Goal: Information Seeking & Learning: Learn about a topic

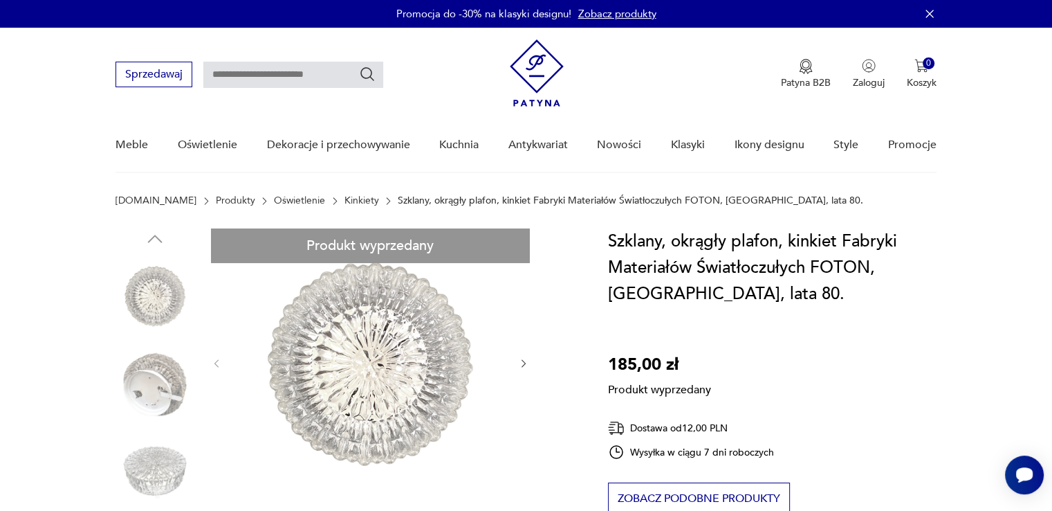
click at [345, 201] on link "Kinkiety" at bounding box center [362, 200] width 35 height 11
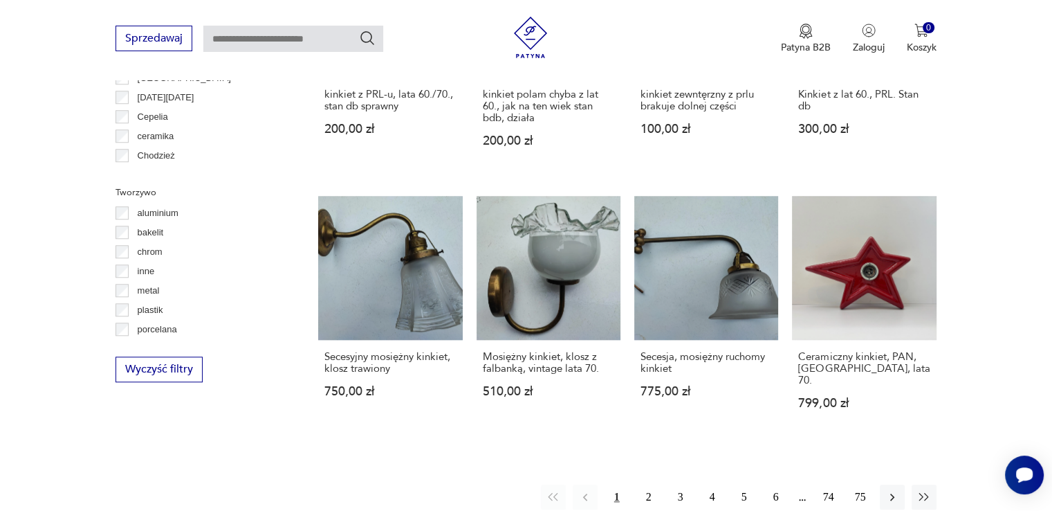
scroll to position [36, 0]
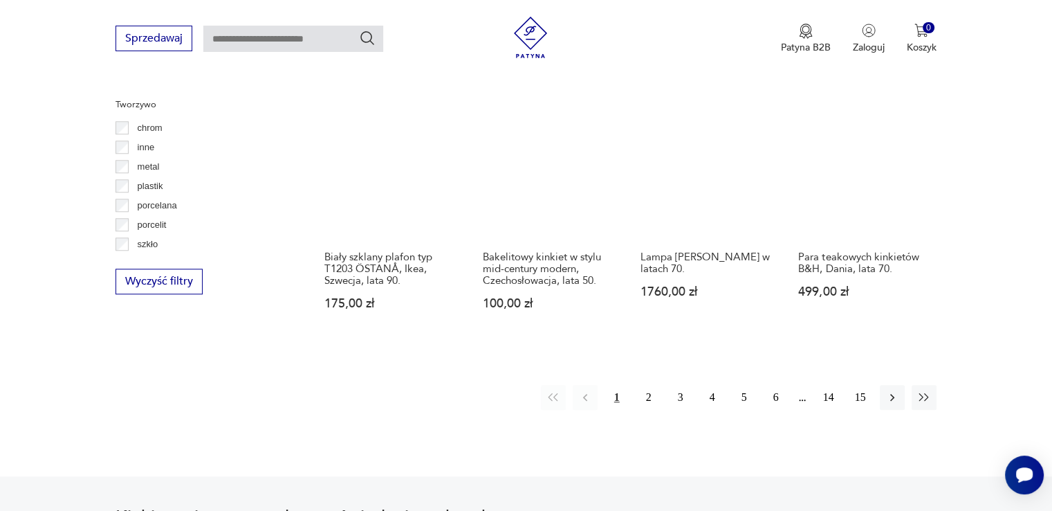
scroll to position [1293, 0]
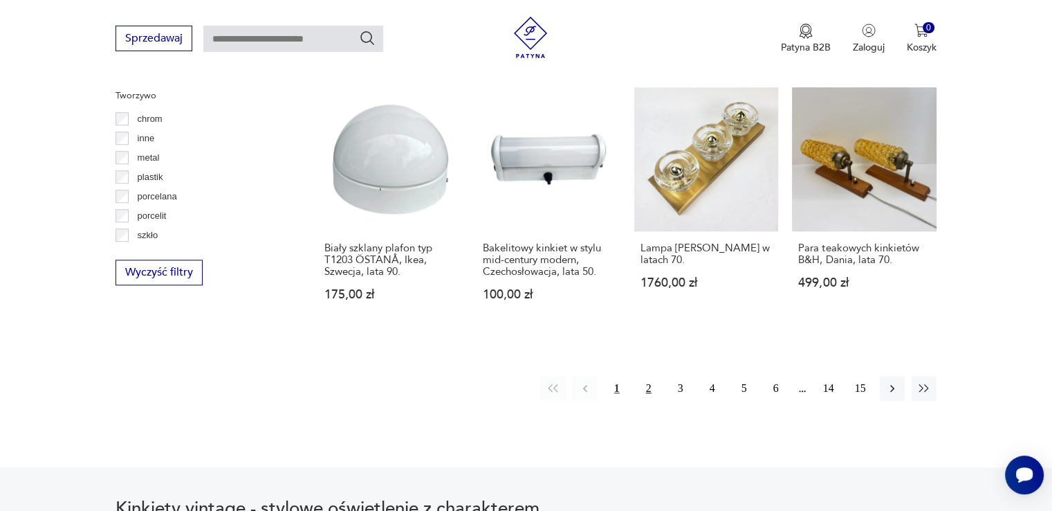
click at [648, 376] on button "2" at bounding box center [649, 388] width 25 height 25
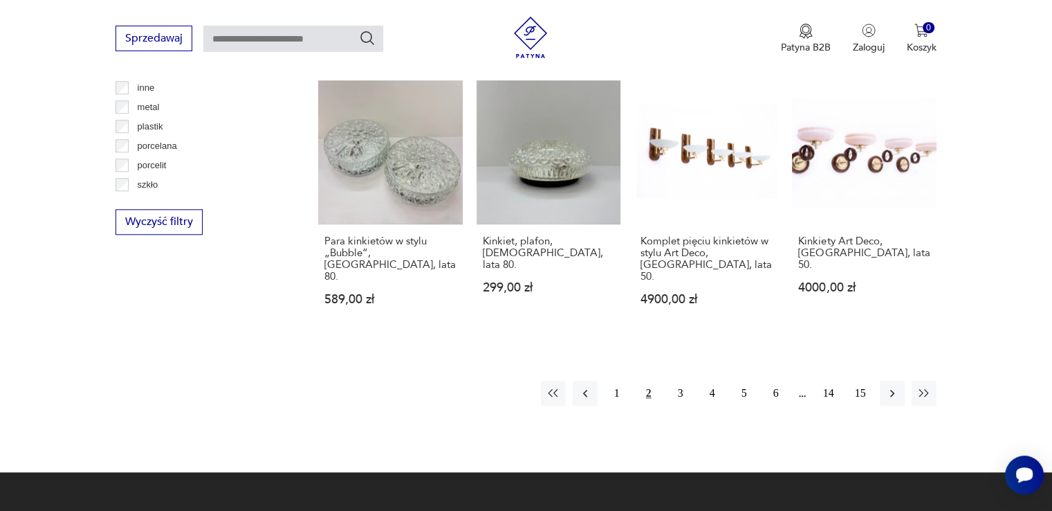
scroll to position [1363, 0]
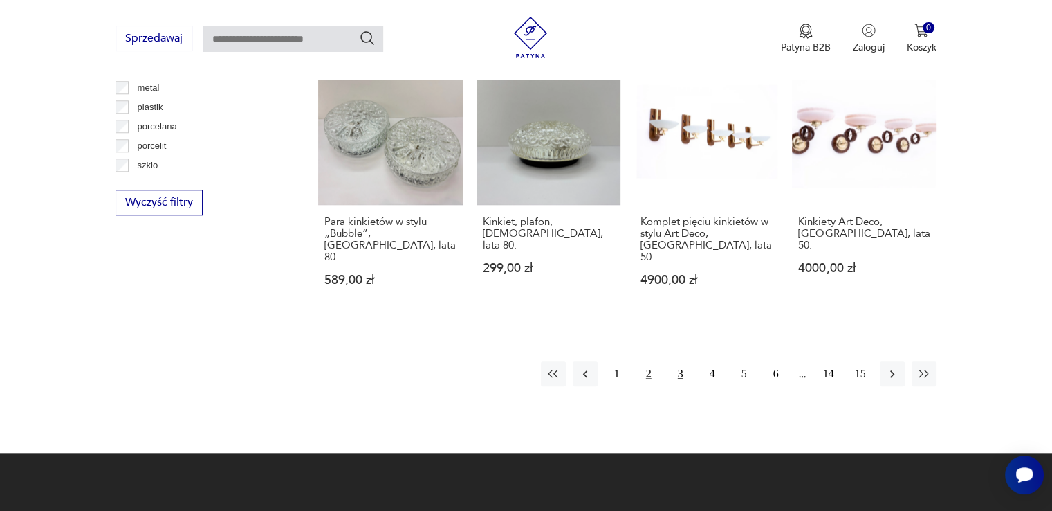
click at [675, 361] on button "3" at bounding box center [680, 373] width 25 height 25
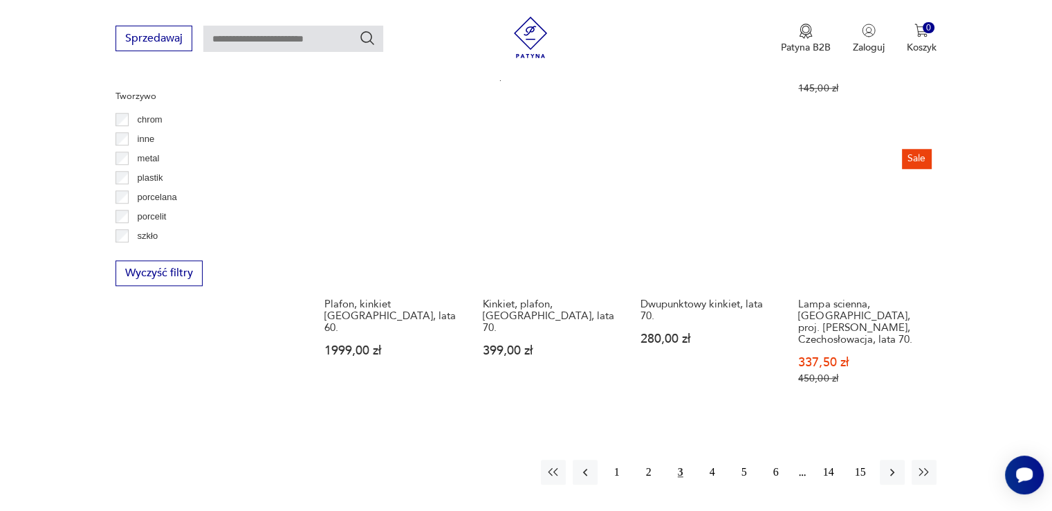
scroll to position [1294, 0]
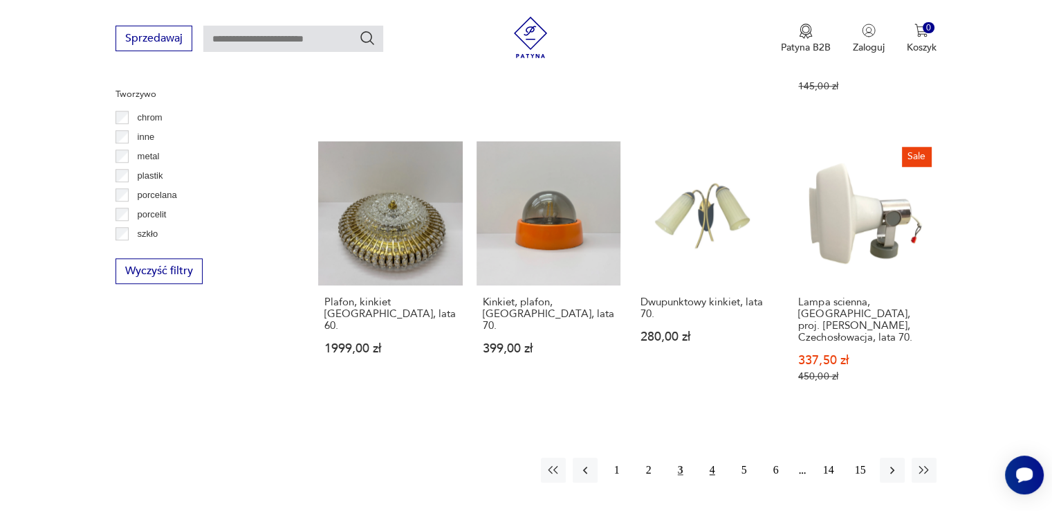
click at [705, 457] on button "4" at bounding box center [712, 469] width 25 height 25
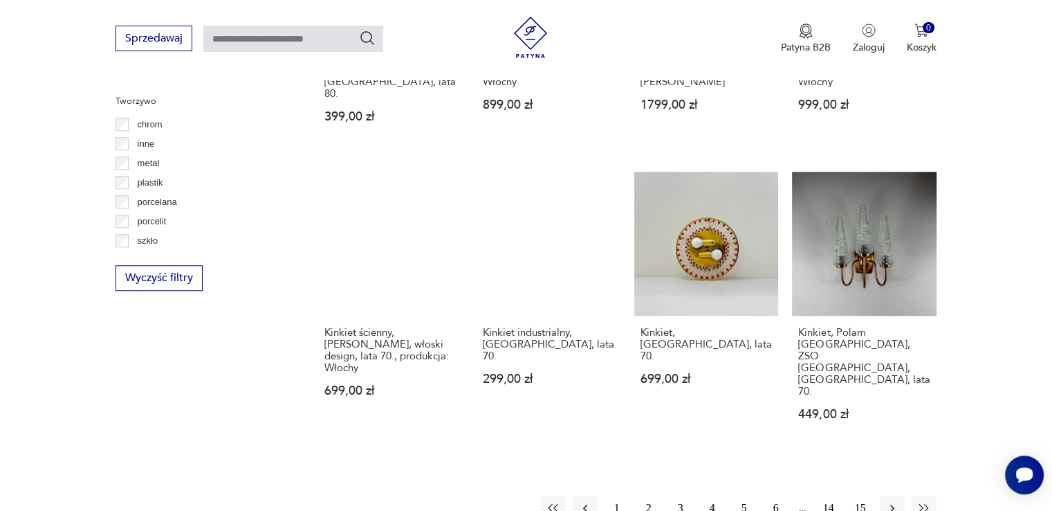
scroll to position [1294, 0]
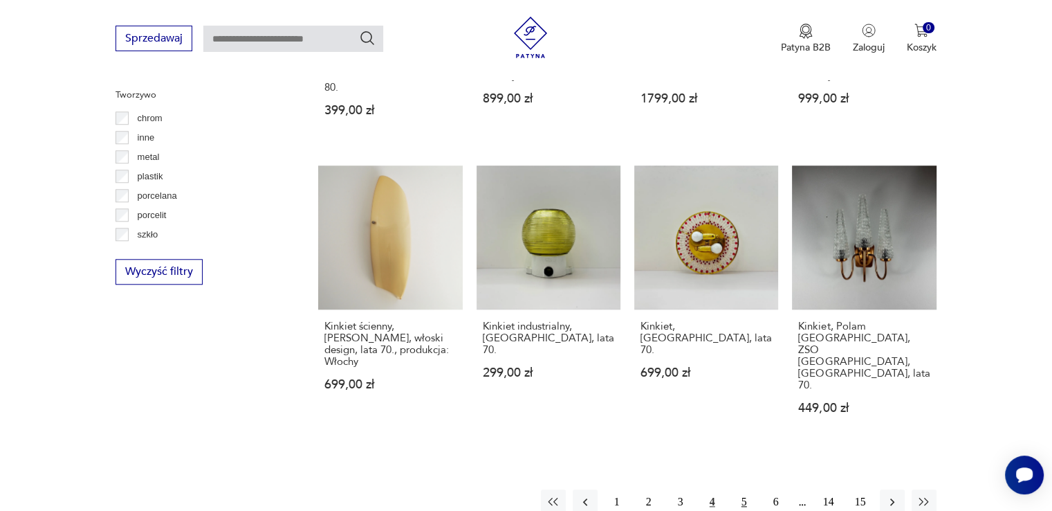
click at [744, 489] on button "5" at bounding box center [744, 501] width 25 height 25
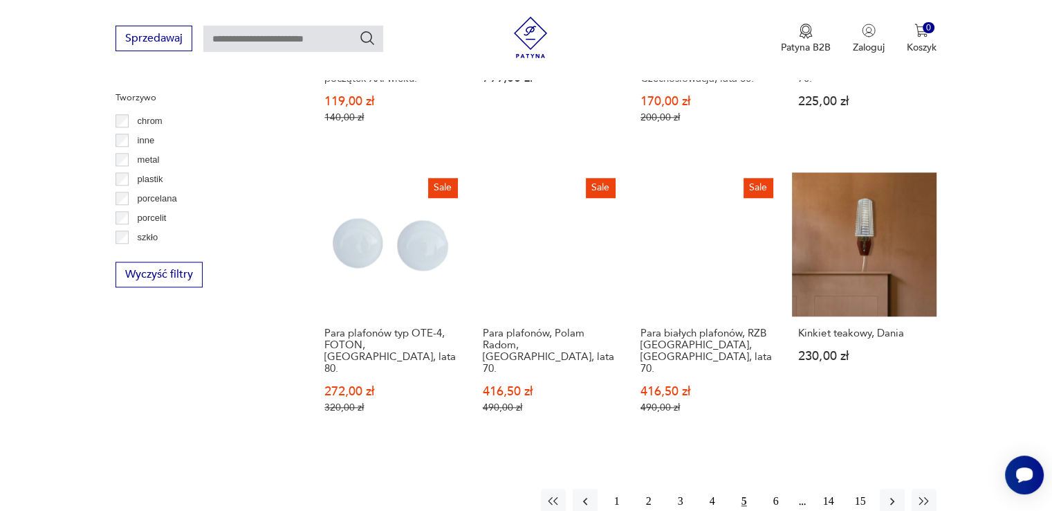
scroll to position [1294, 0]
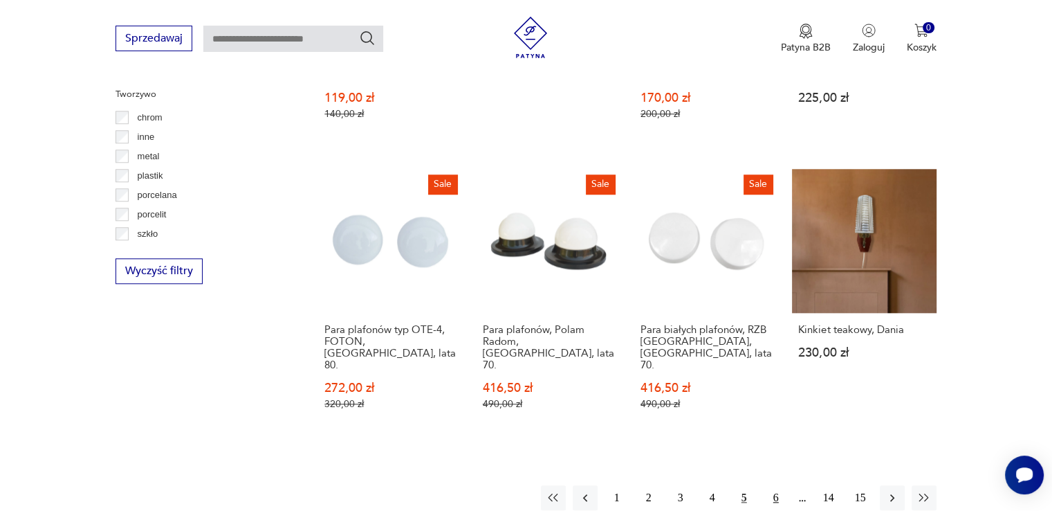
click at [771, 485] on button "6" at bounding box center [776, 497] width 25 height 25
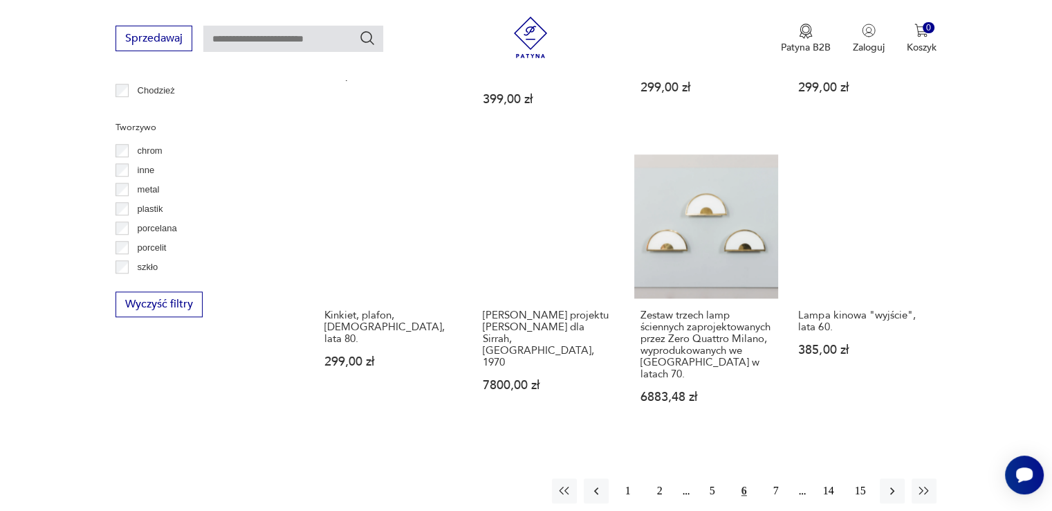
scroll to position [1294, 0]
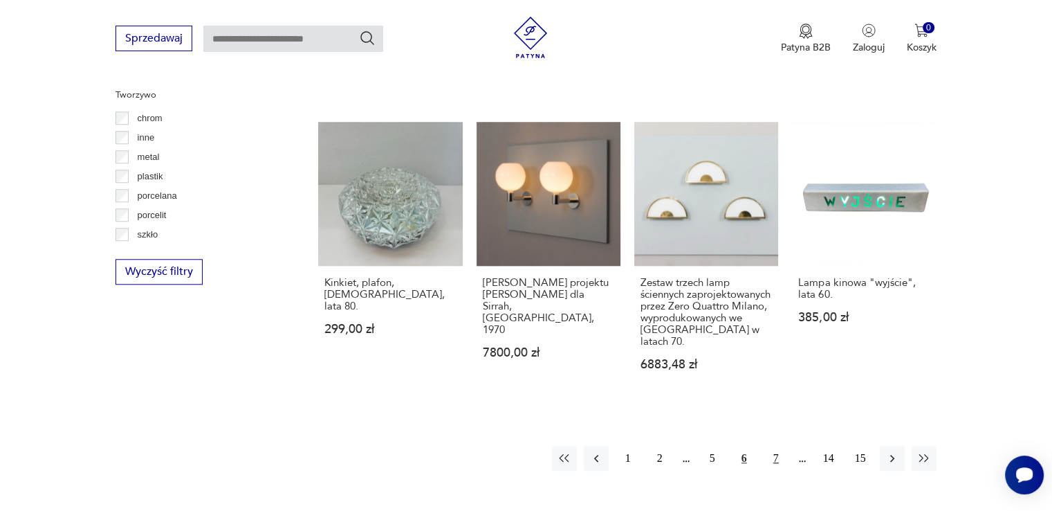
click at [774, 446] on button "7" at bounding box center [776, 458] width 25 height 25
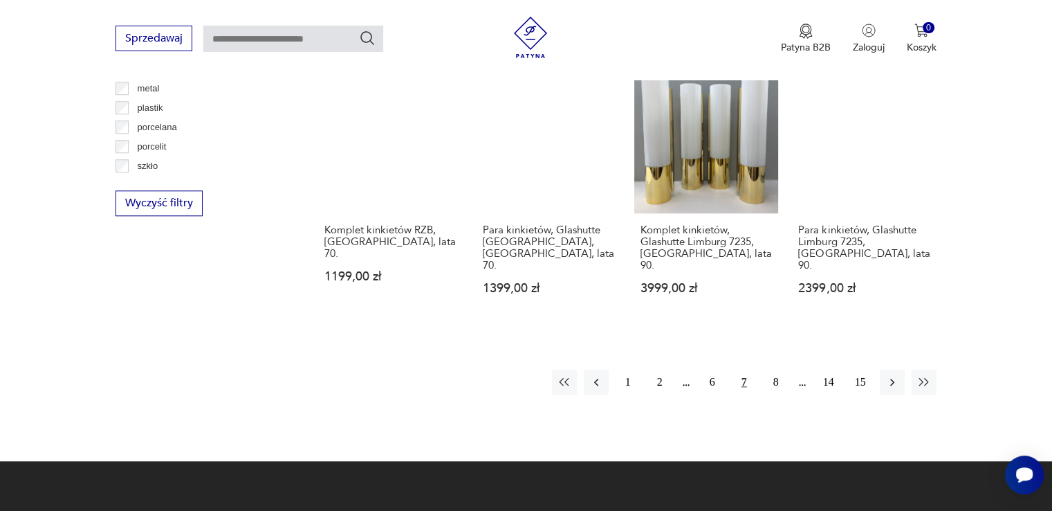
scroll to position [1364, 0]
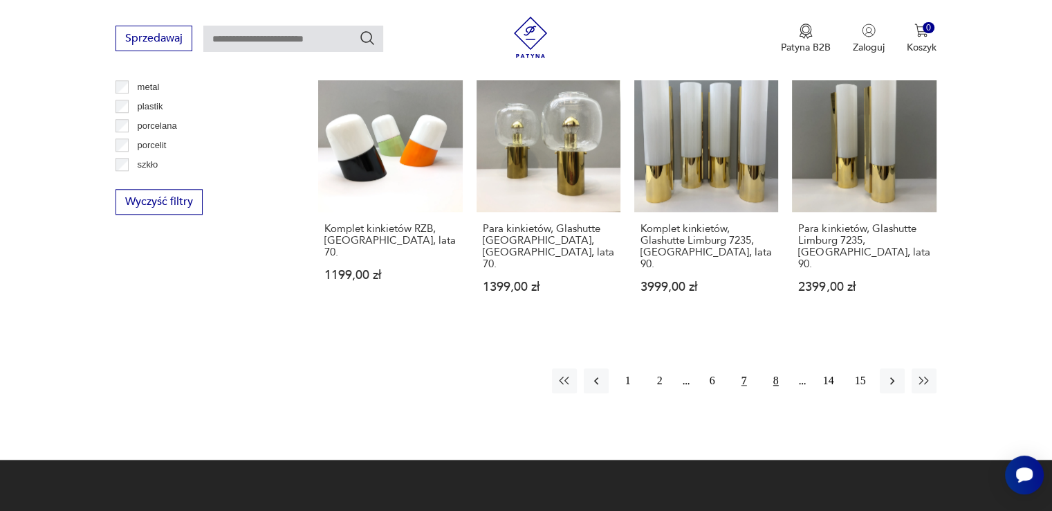
click at [771, 368] on button "8" at bounding box center [776, 380] width 25 height 25
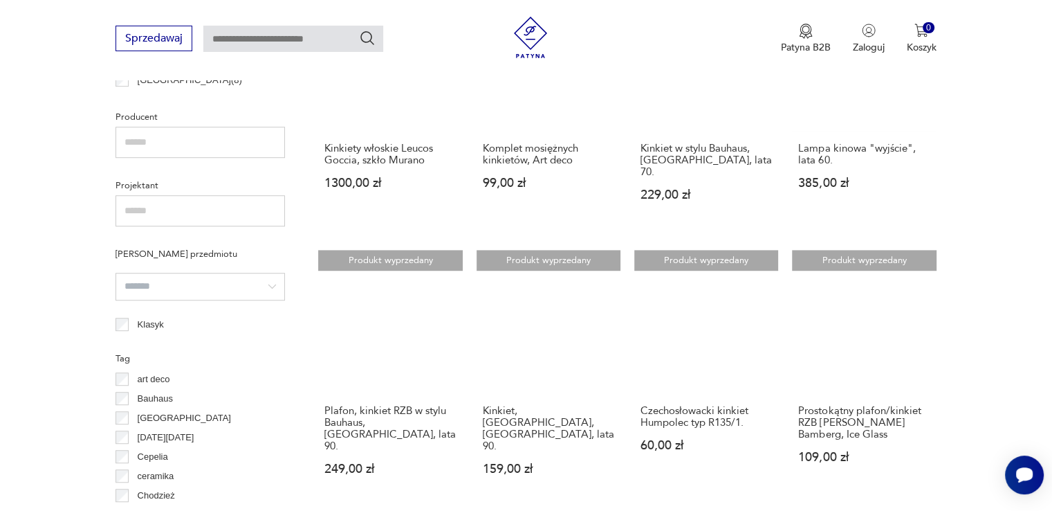
scroll to position [948, 0]
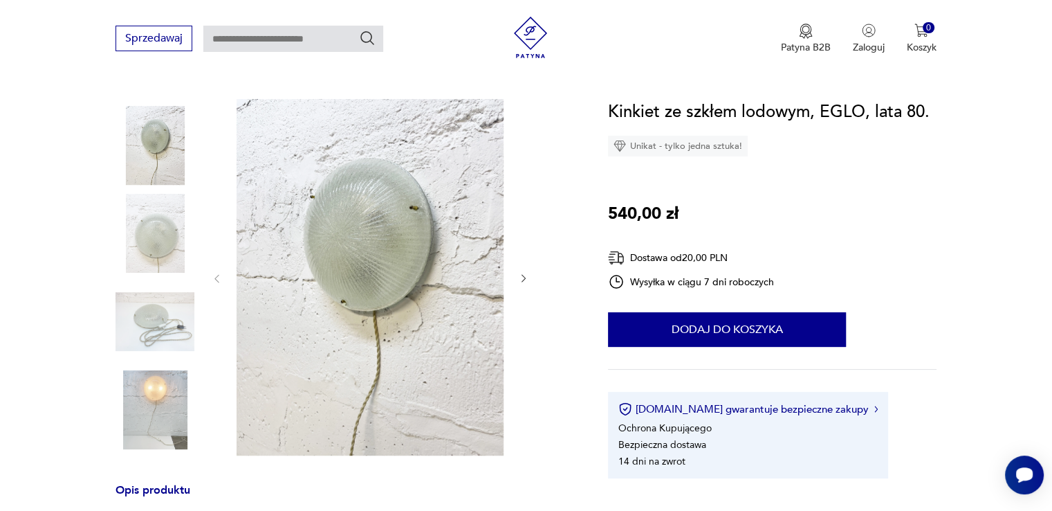
scroll to position [138, 0]
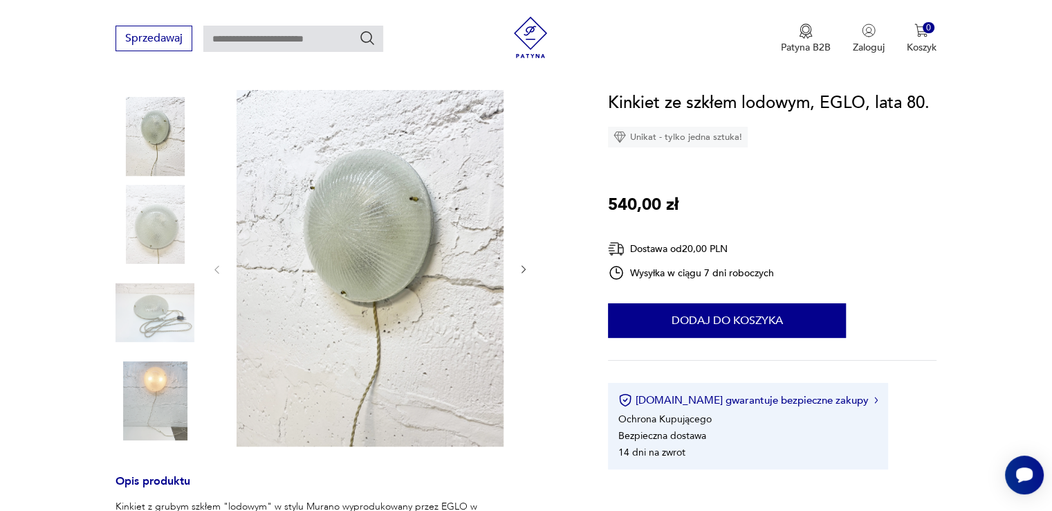
click at [524, 269] on icon "button" at bounding box center [524, 270] width 4 height 8
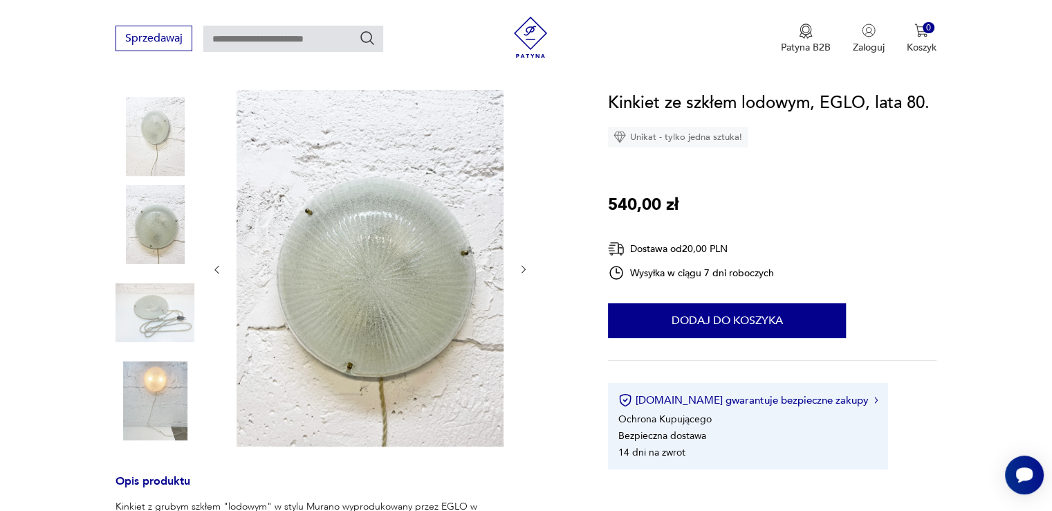
click at [524, 269] on icon "button" at bounding box center [524, 270] width 4 height 8
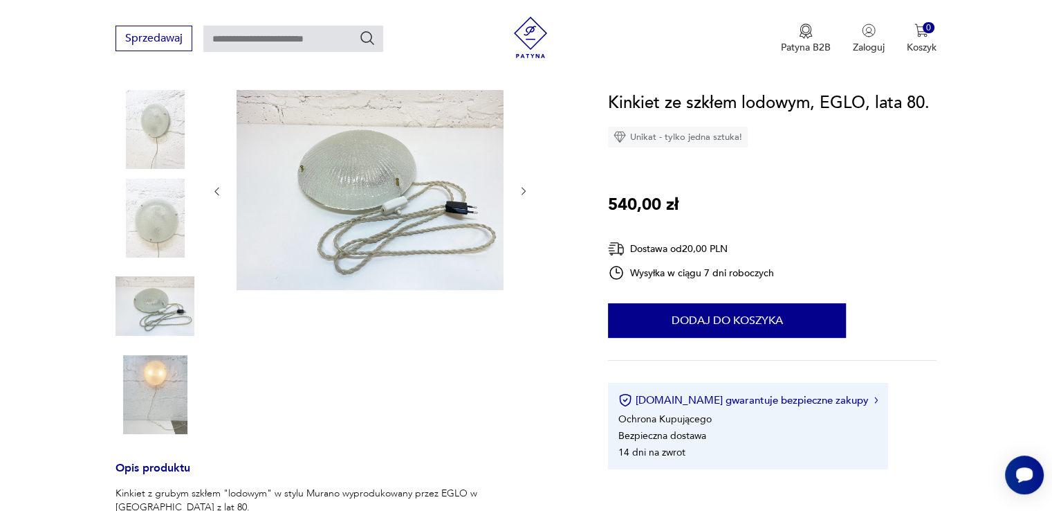
click at [523, 186] on icon "button" at bounding box center [524, 191] width 12 height 12
